Goal: Task Accomplishment & Management: Use online tool/utility

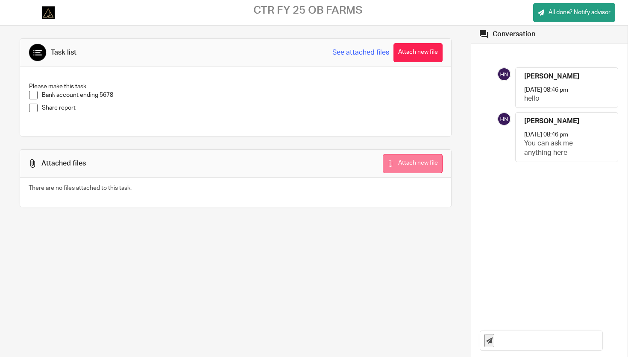
click at [400, 167] on button "Attach new file" at bounding box center [413, 163] width 60 height 19
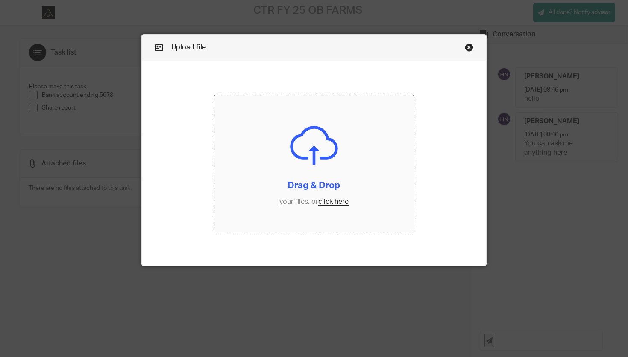
click at [319, 176] on input "file" at bounding box center [314, 164] width 200 height 138
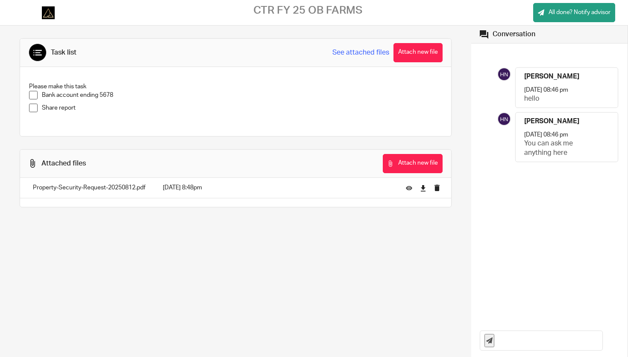
click at [34, 94] on span at bounding box center [33, 95] width 9 height 9
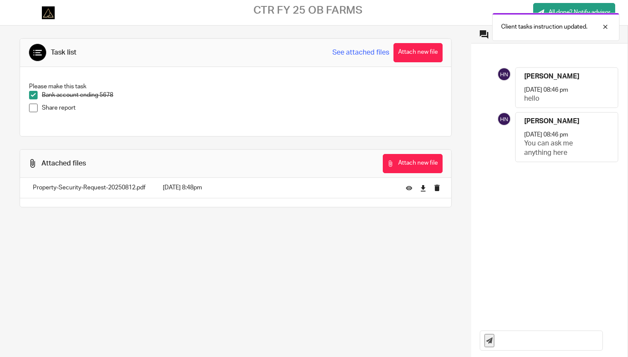
click at [35, 108] on span at bounding box center [33, 108] width 9 height 9
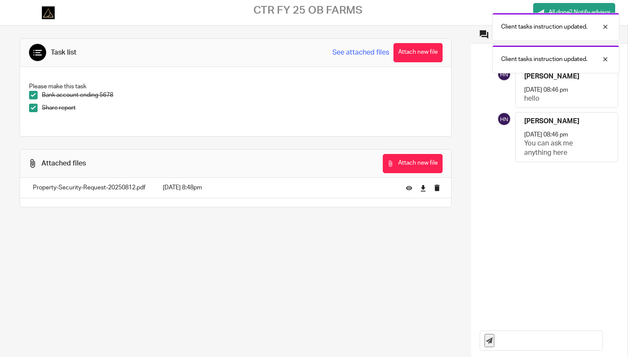
scroll to position [9, 0]
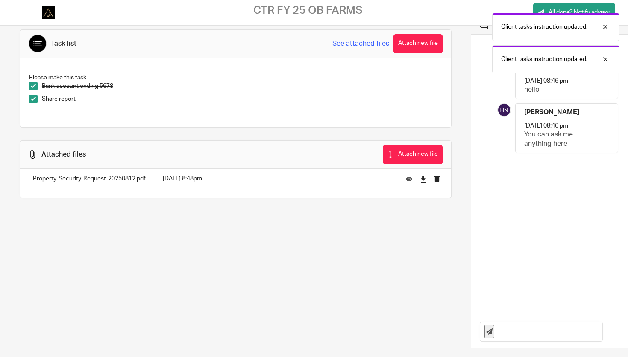
click at [530, 326] on input "text" at bounding box center [550, 331] width 104 height 19
type input "hi team"
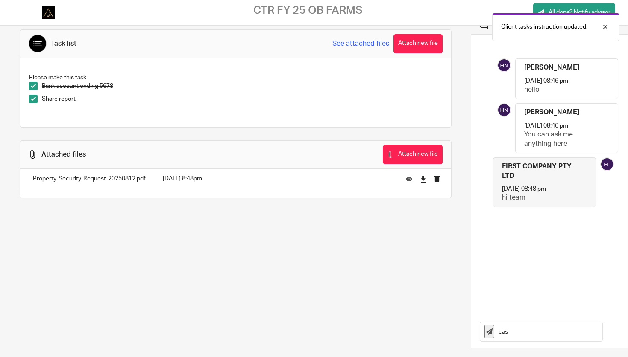
scroll to position [0, 0]
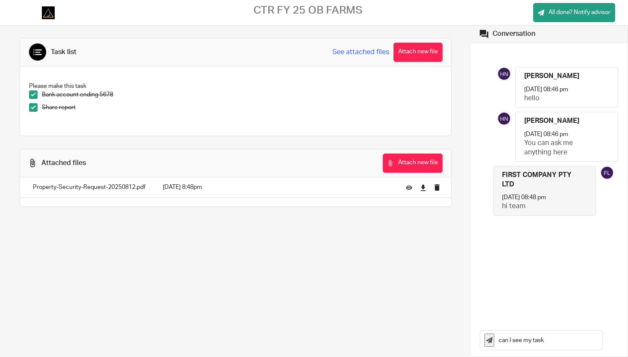
type input "can I see my task"
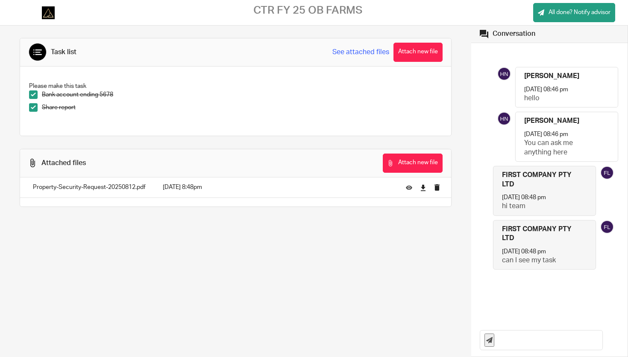
scroll to position [0, 0]
click at [355, 54] on link "See attached files" at bounding box center [360, 53] width 57 height 10
click at [409, 190] on icon at bounding box center [409, 188] width 6 height 6
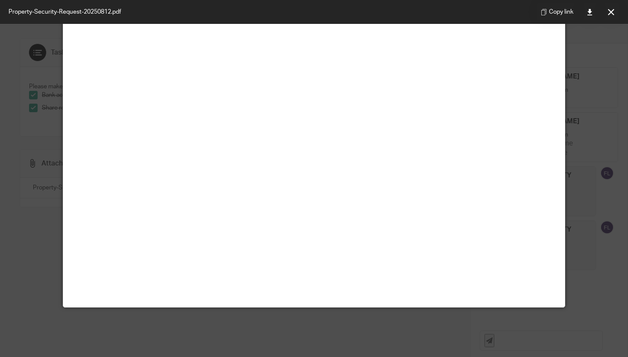
scroll to position [60, 0]
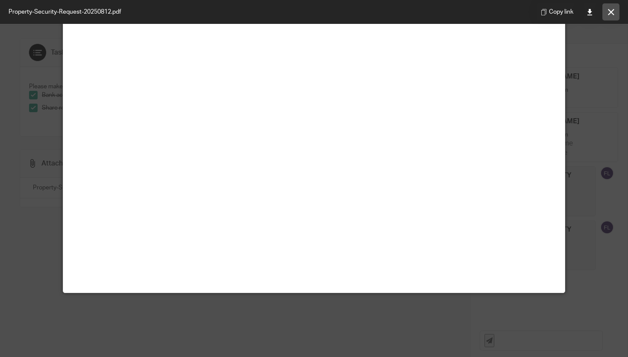
click at [607, 14] on button at bounding box center [610, 11] width 17 height 17
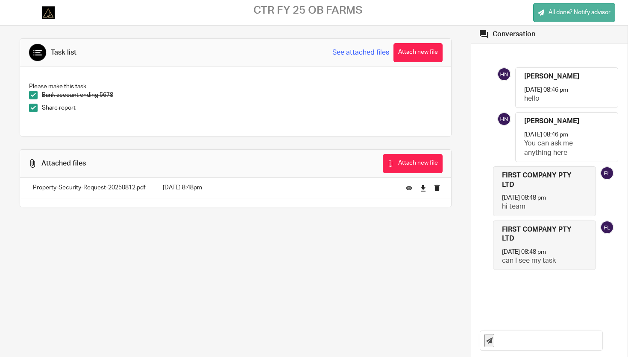
click at [543, 12] on link "All done? Notify advisor" at bounding box center [574, 12] width 82 height 19
click at [560, 14] on span "All done? Notify advisor" at bounding box center [579, 12] width 62 height 9
click at [606, 26] on div at bounding box center [598, 27] width 23 height 10
